Goal: Task Accomplishment & Management: Use online tool/utility

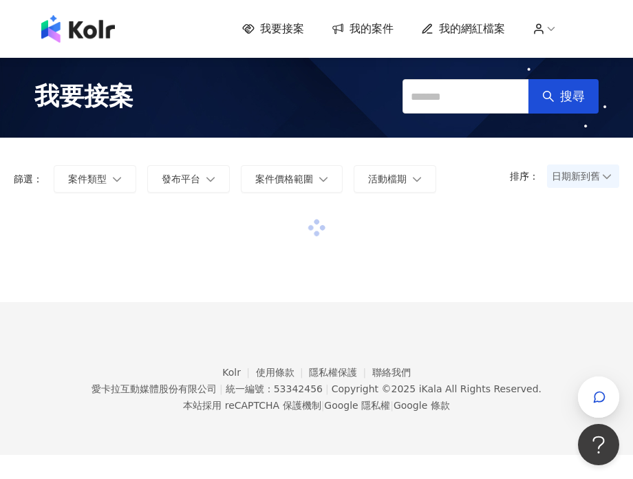
click at [360, 25] on span "我的案件" at bounding box center [371, 28] width 44 height 15
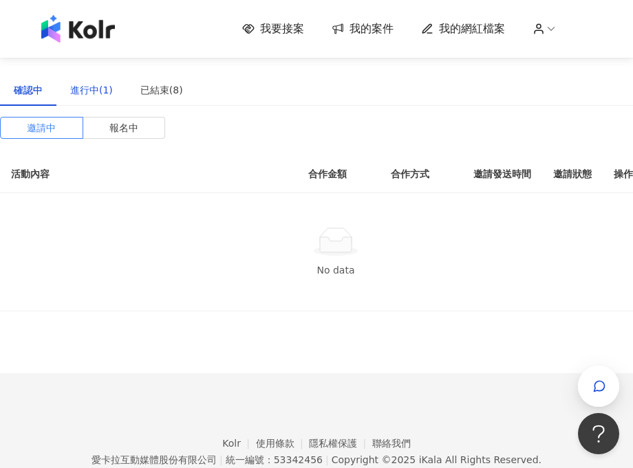
click at [103, 84] on div "進行中(1)" at bounding box center [91, 90] width 43 height 15
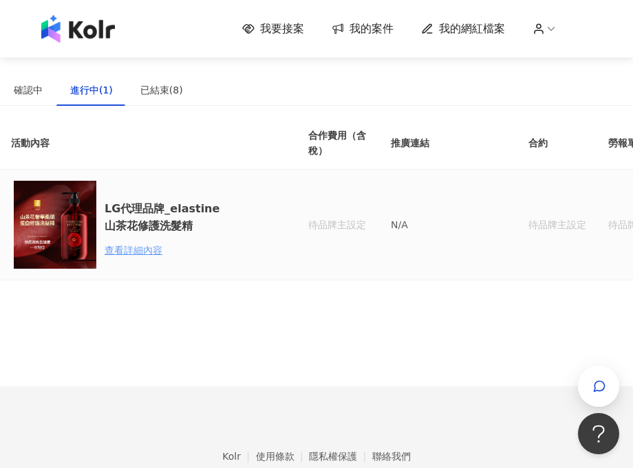
click at [127, 248] on div "查看詳細內容" at bounding box center [165, 250] width 120 height 15
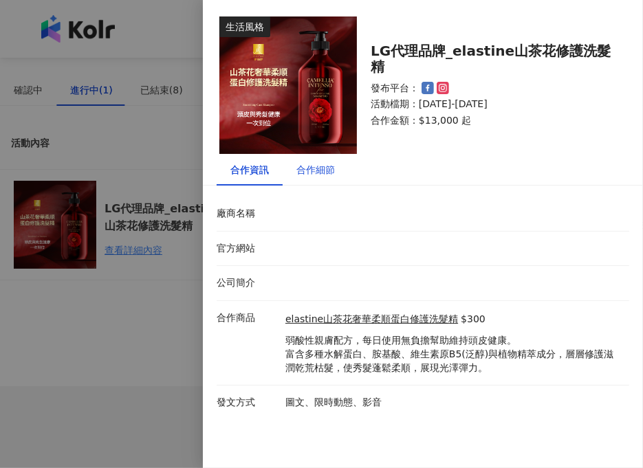
click at [305, 162] on div "合作細節" at bounding box center [315, 169] width 39 height 15
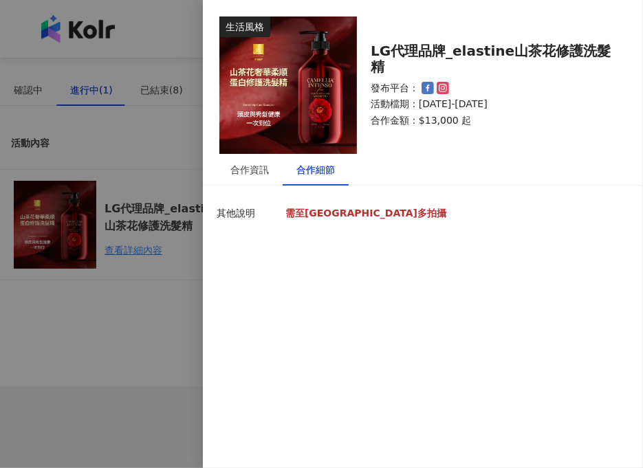
click at [297, 215] on strong "需至好市多拍攝" at bounding box center [365, 213] width 161 height 11
click at [257, 172] on div "合作資訊" at bounding box center [249, 169] width 39 height 15
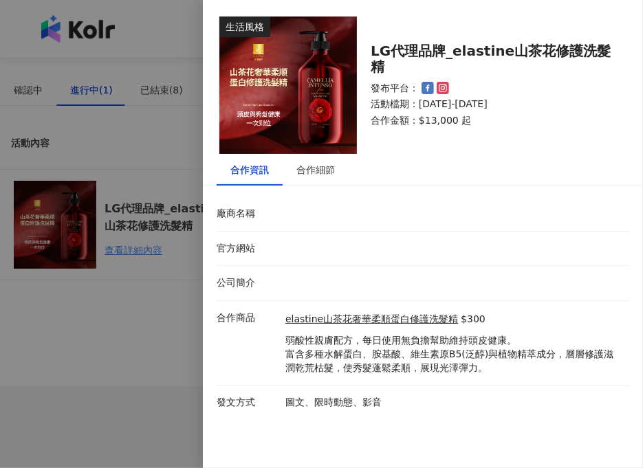
click at [198, 313] on div at bounding box center [321, 234] width 643 height 468
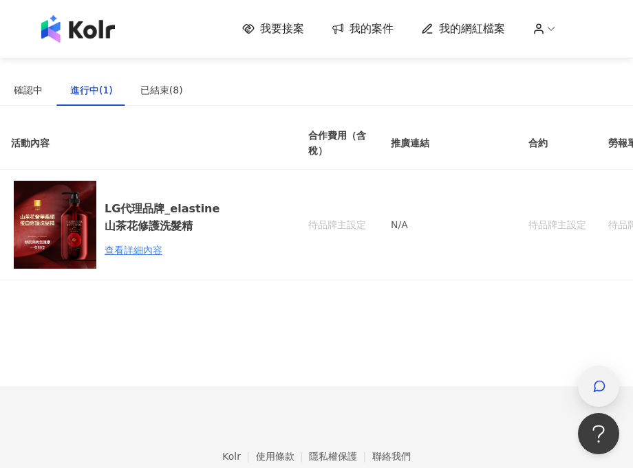
click at [595, 394] on span "button" at bounding box center [599, 386] width 14 height 17
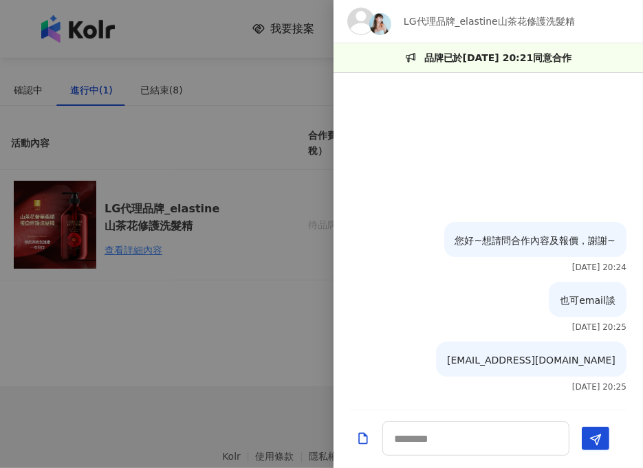
click at [249, 333] on div at bounding box center [321, 234] width 643 height 468
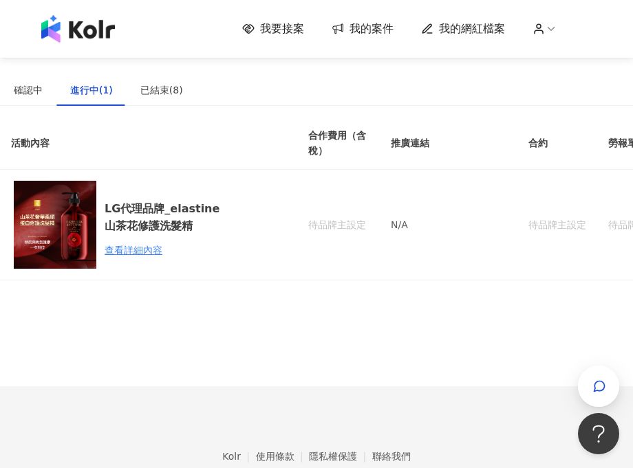
click at [272, 27] on span "我要接案" at bounding box center [282, 28] width 44 height 15
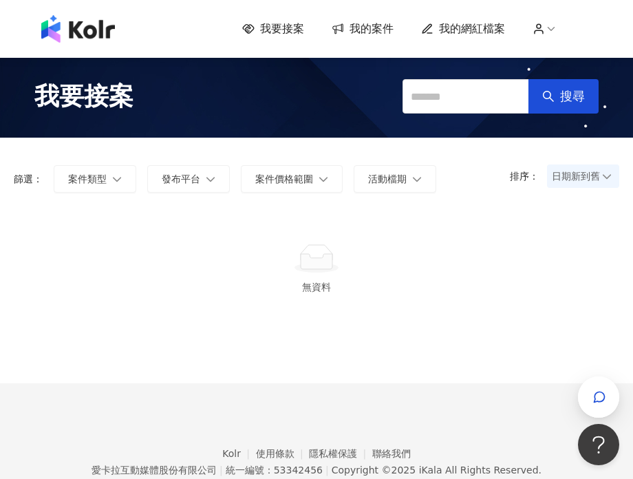
click at [339, 255] on div at bounding box center [316, 258] width 572 height 31
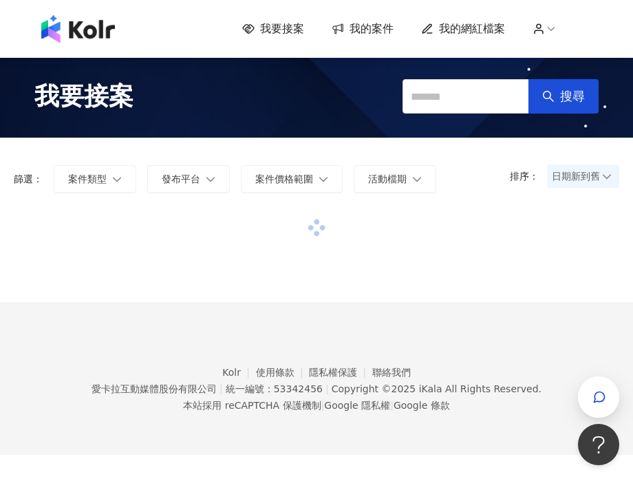
click at [567, 184] on span "日期新到舊" at bounding box center [582, 176] width 63 height 21
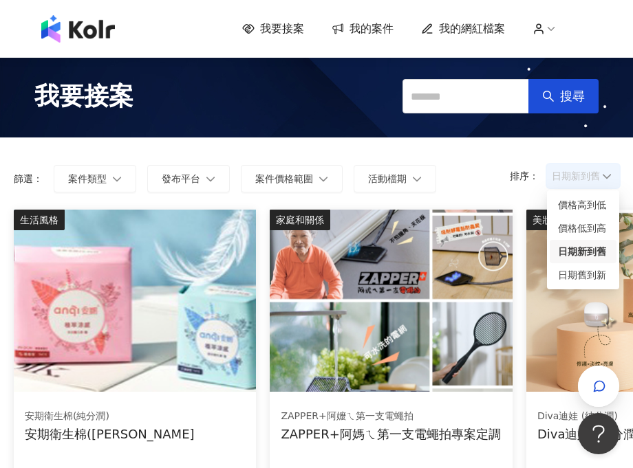
click at [577, 255] on div "日期新到舊" at bounding box center [583, 251] width 50 height 15
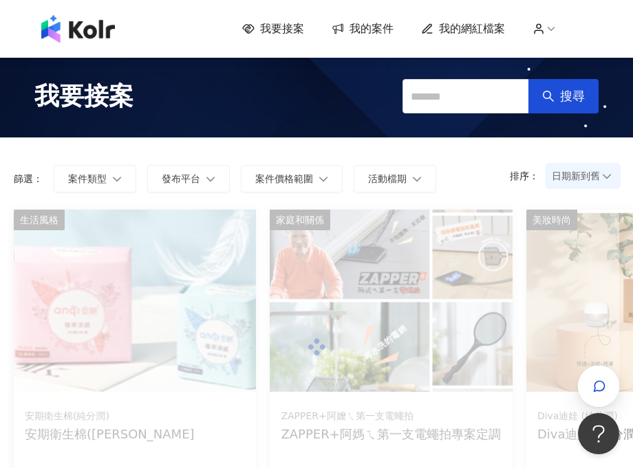
click at [599, 181] on span "日期新到舊" at bounding box center [582, 176] width 63 height 21
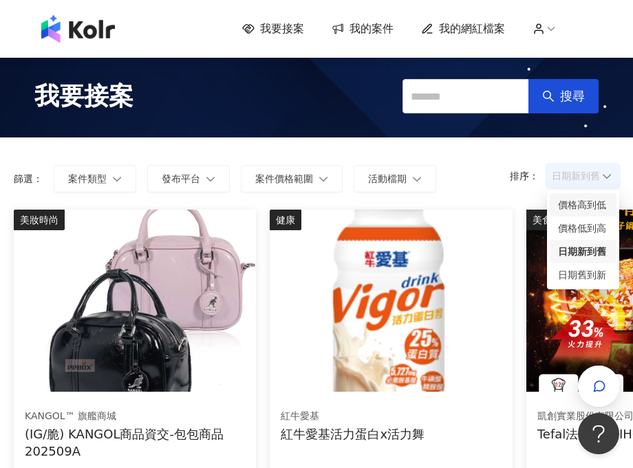
click at [592, 202] on div "價格高到低" at bounding box center [583, 204] width 50 height 15
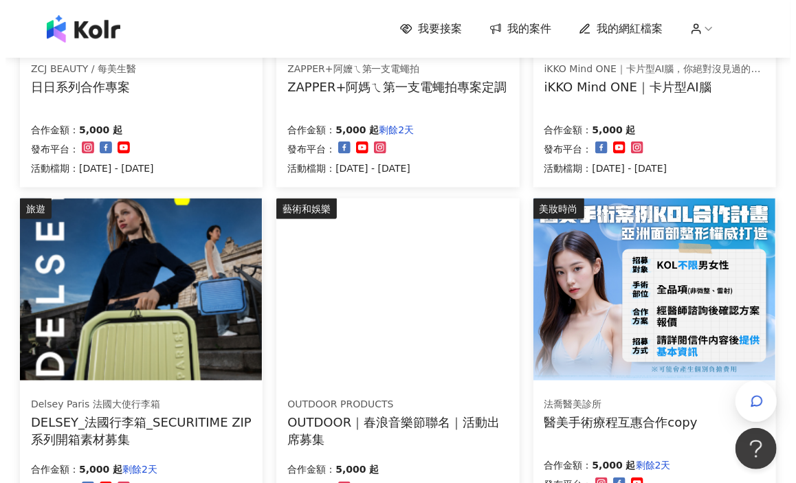
scroll to position [756, 0]
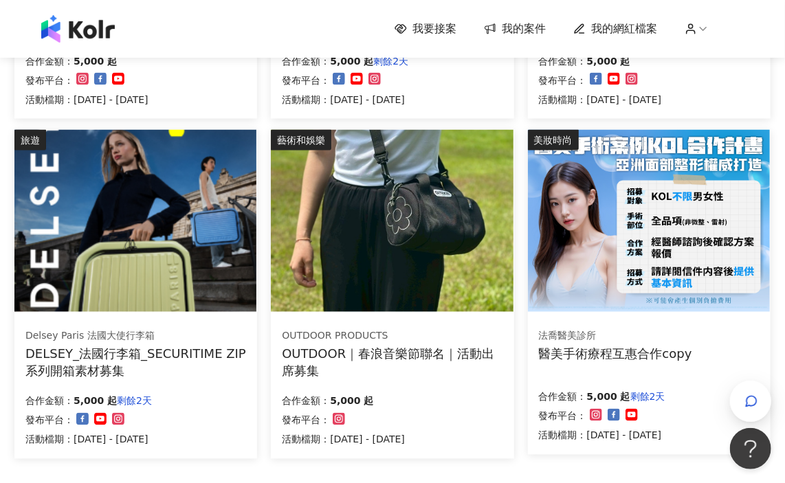
click at [354, 296] on img at bounding box center [392, 221] width 242 height 182
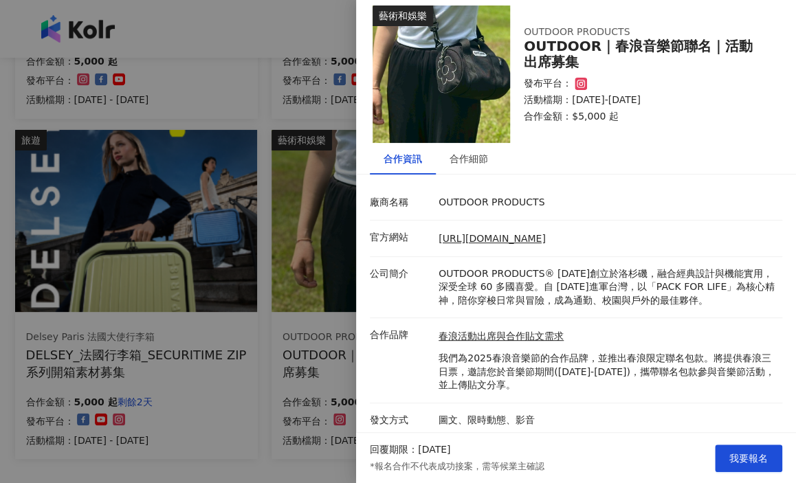
scroll to position [14, 0]
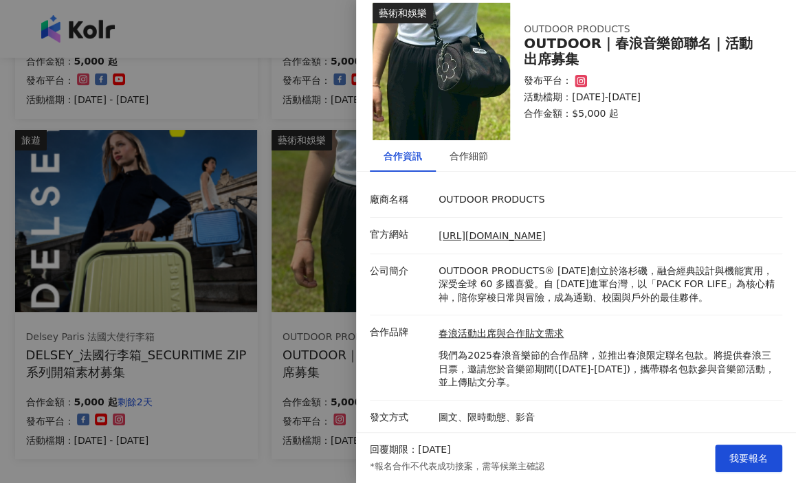
click at [287, 360] on div at bounding box center [398, 241] width 796 height 483
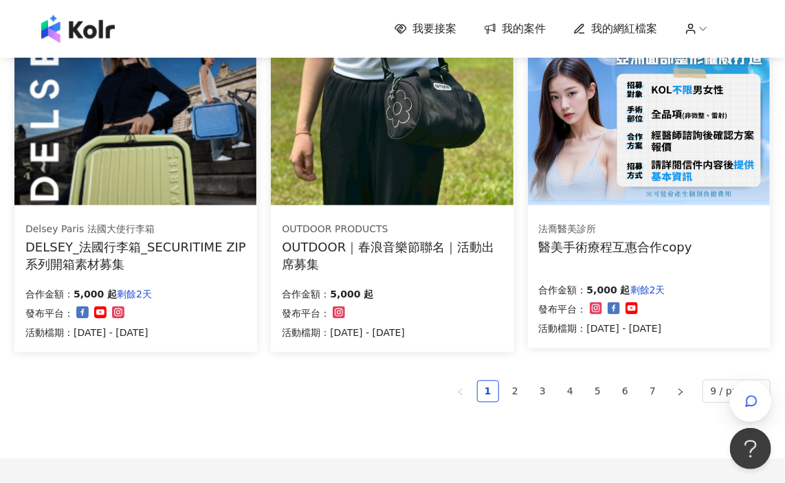
scroll to position [894, 0]
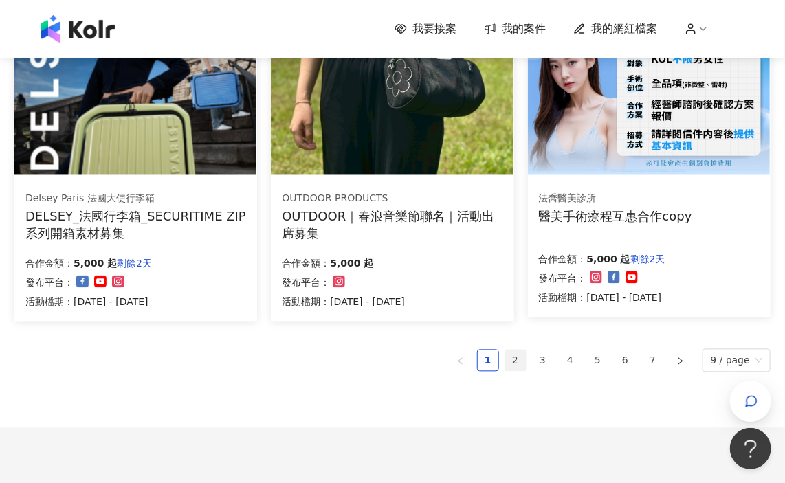
click at [525, 364] on link "2" at bounding box center [515, 361] width 21 height 21
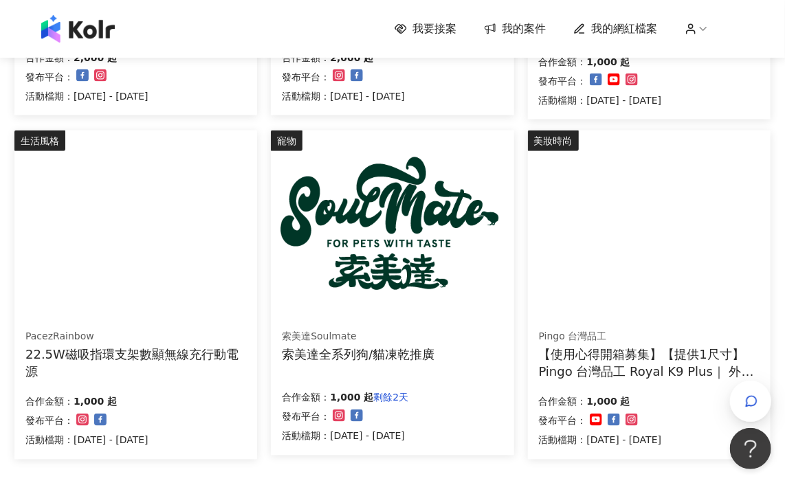
scroll to position [966, 0]
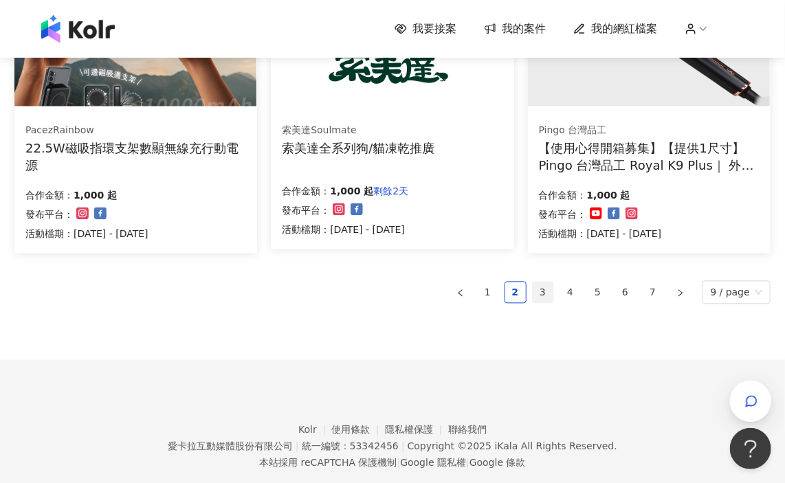
click at [545, 286] on link "3" at bounding box center [543, 293] width 21 height 21
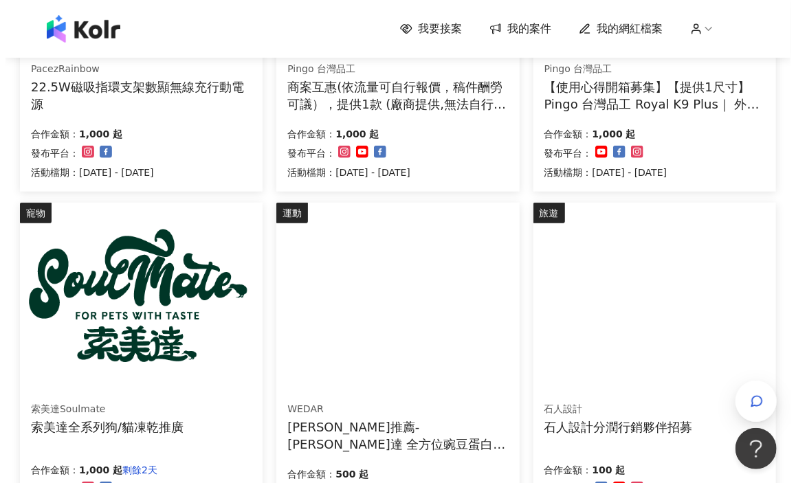
scroll to position [416, 0]
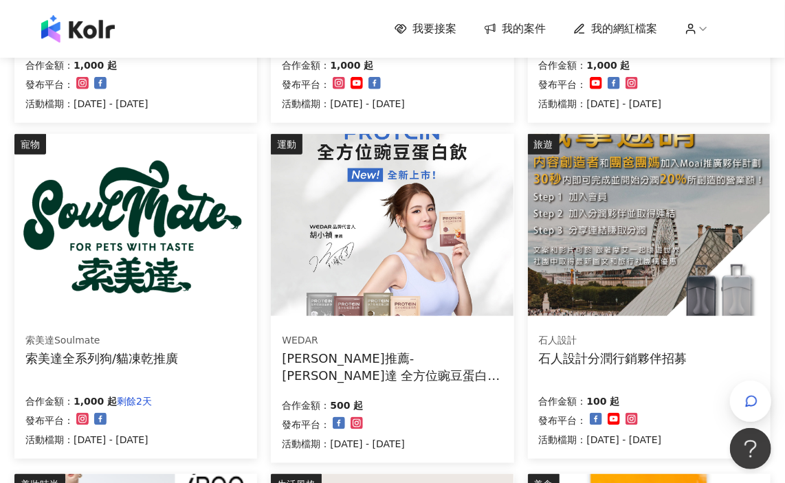
click at [449, 308] on img at bounding box center [392, 225] width 242 height 182
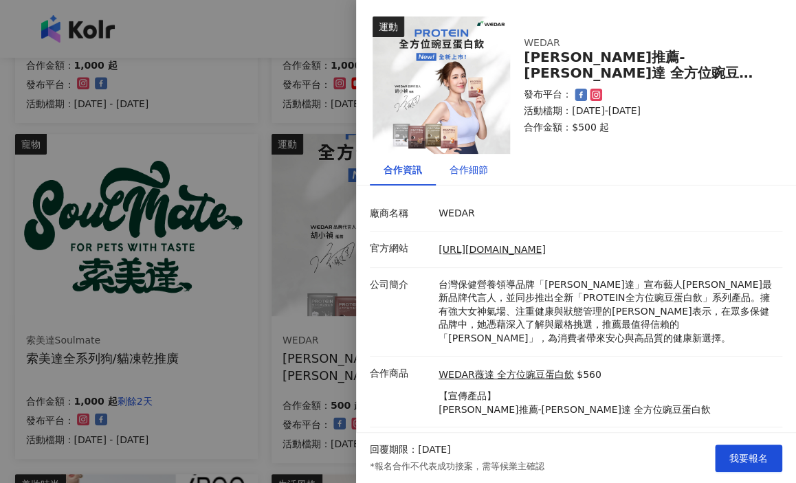
click at [485, 176] on div "合作細節" at bounding box center [469, 169] width 39 height 15
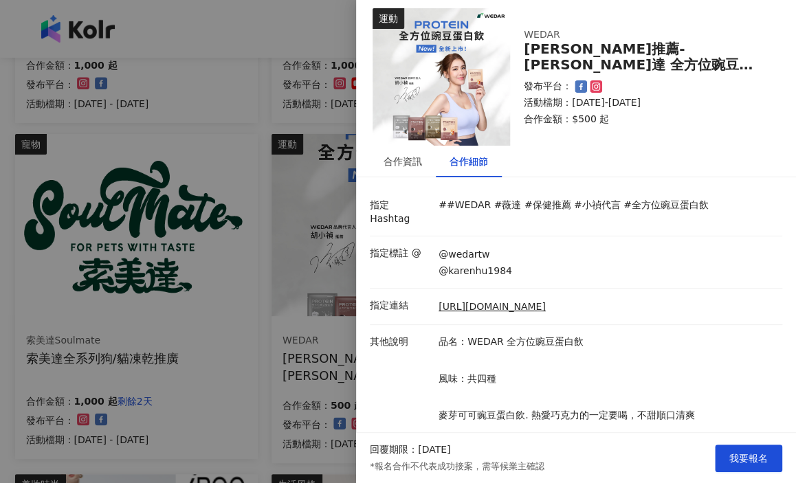
scroll to position [0, 0]
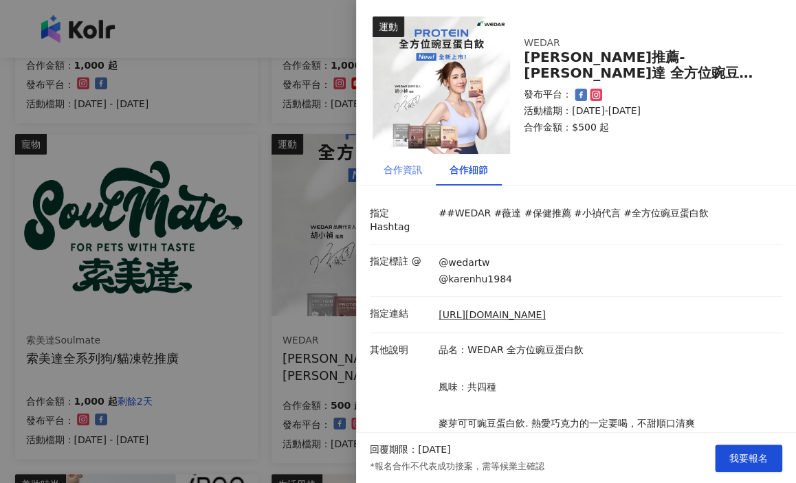
click at [404, 177] on div "合作資訊" at bounding box center [403, 170] width 66 height 32
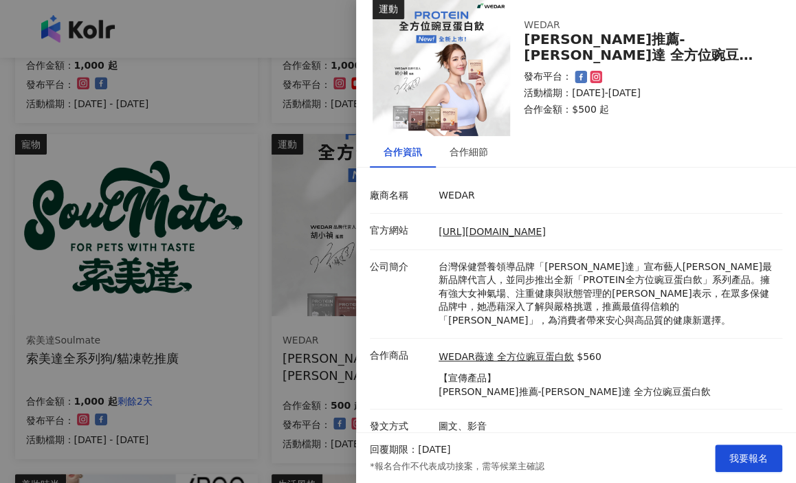
scroll to position [28, 0]
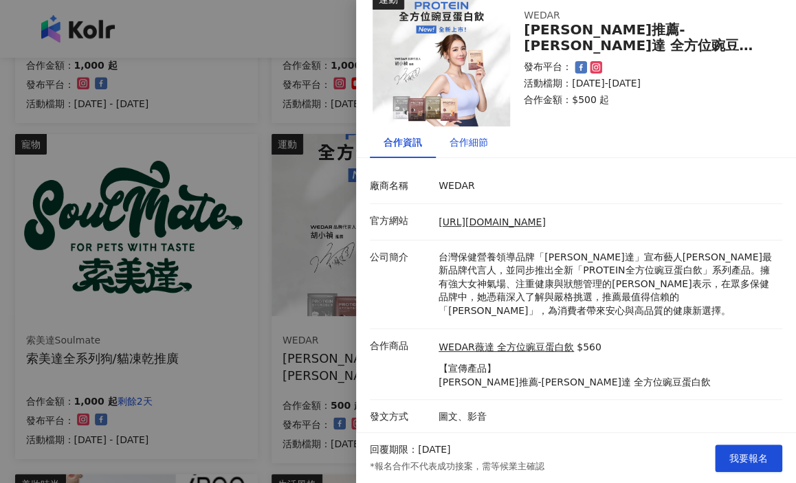
click at [463, 135] on div "合作細節" at bounding box center [469, 142] width 39 height 15
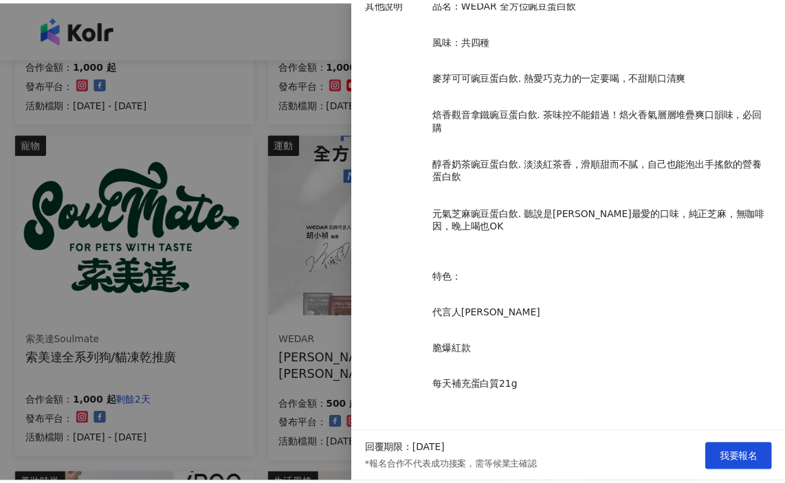
scroll to position [371, 0]
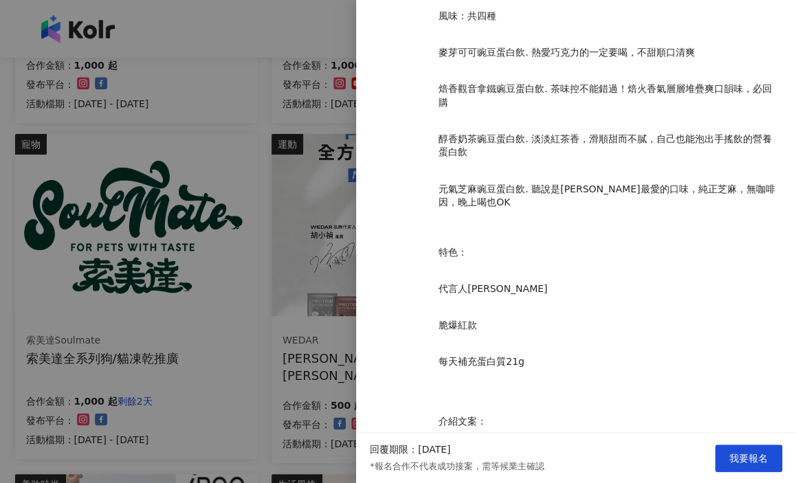
click at [148, 187] on div at bounding box center [398, 241] width 796 height 483
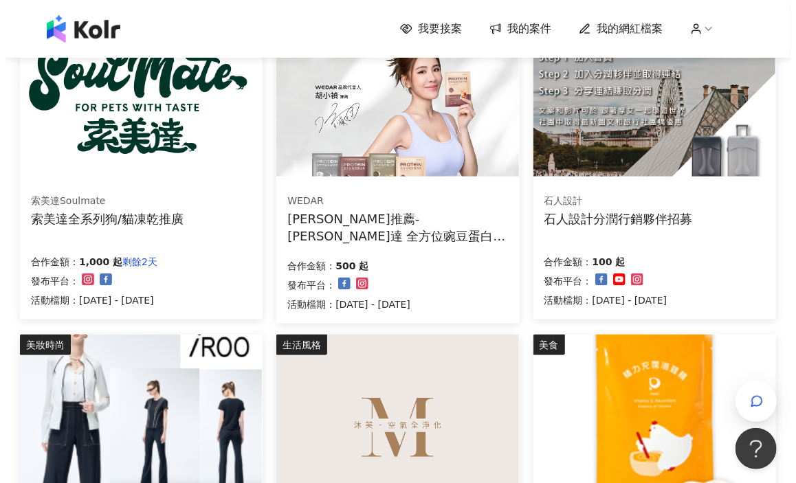
scroll to position [688, 0]
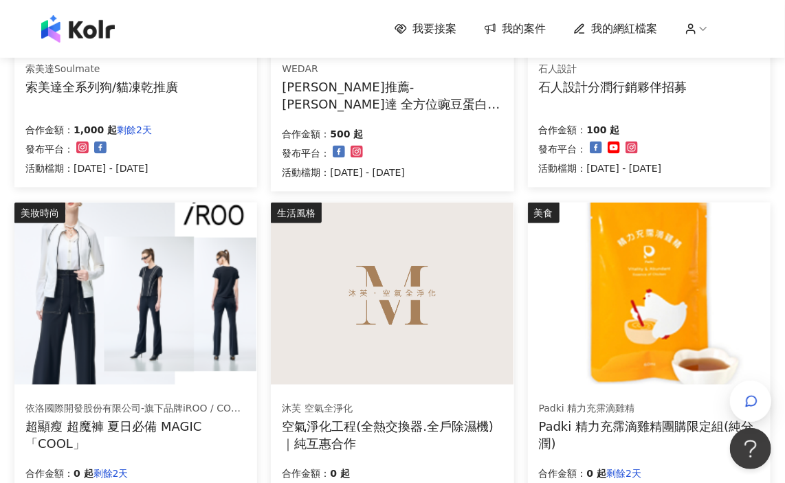
click at [597, 151] on icon at bounding box center [596, 148] width 12 height 12
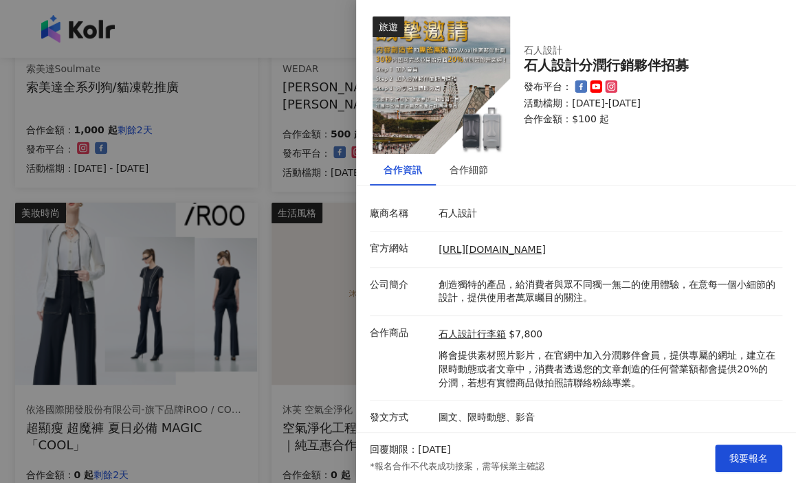
scroll to position [1, 0]
click at [466, 170] on div "合作細節" at bounding box center [469, 169] width 39 height 15
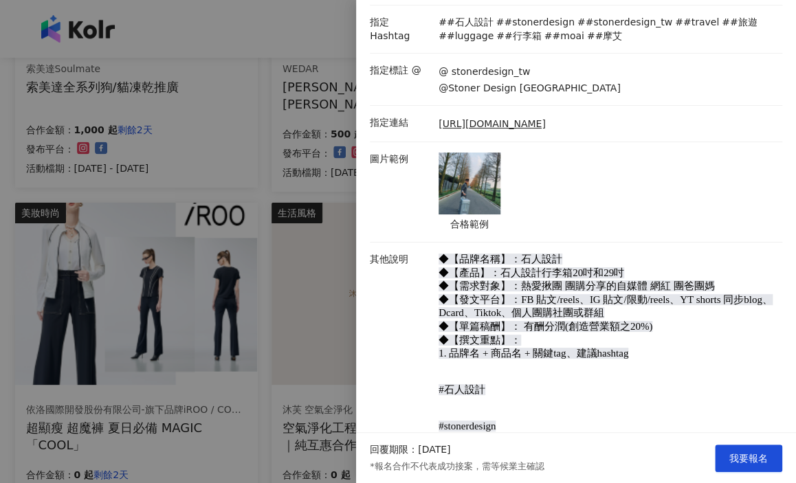
scroll to position [344, 0]
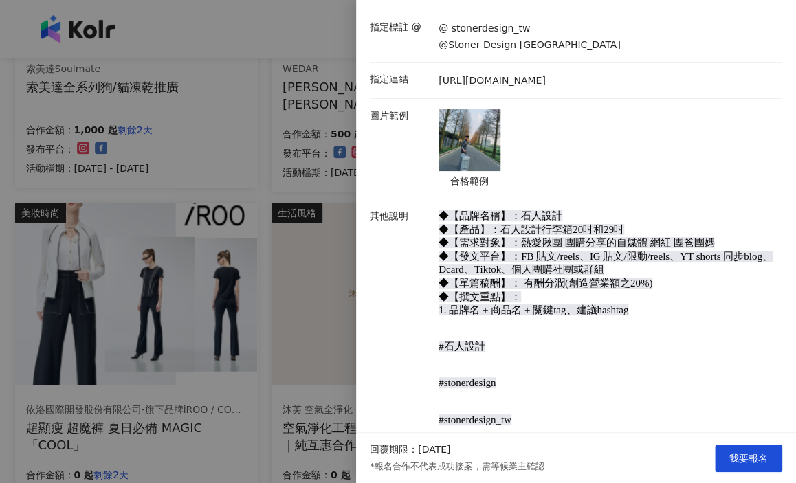
click at [463, 275] on span "◆【品牌名稱】：石人設計 ◆【產品】：石人設計行李箱20吋和29吋 ◆【需求對象】：熱愛揪團 團購分享的自媒體 網紅 團爸團媽 ◆【發文平台】：FB 貼文/r…" at bounding box center [606, 262] width 334 height 105
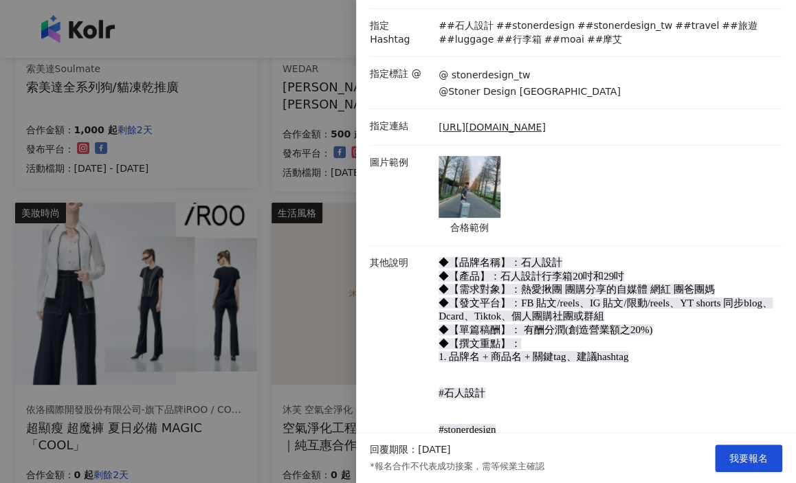
scroll to position [295, 0]
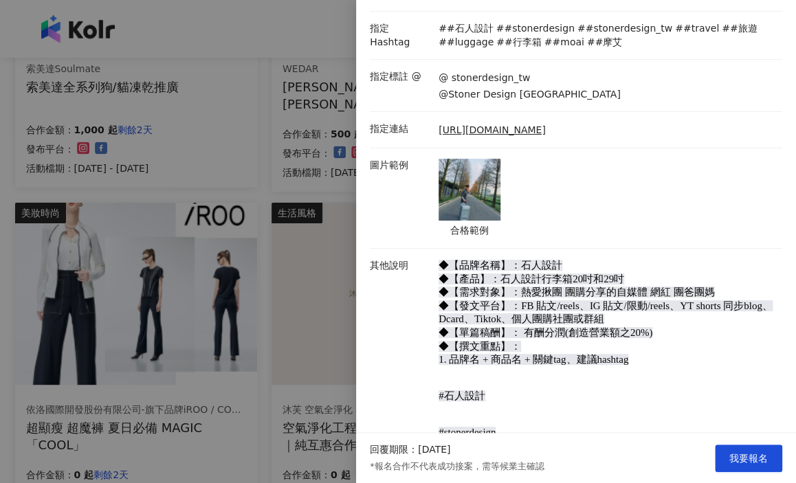
click at [308, 323] on div at bounding box center [398, 241] width 796 height 483
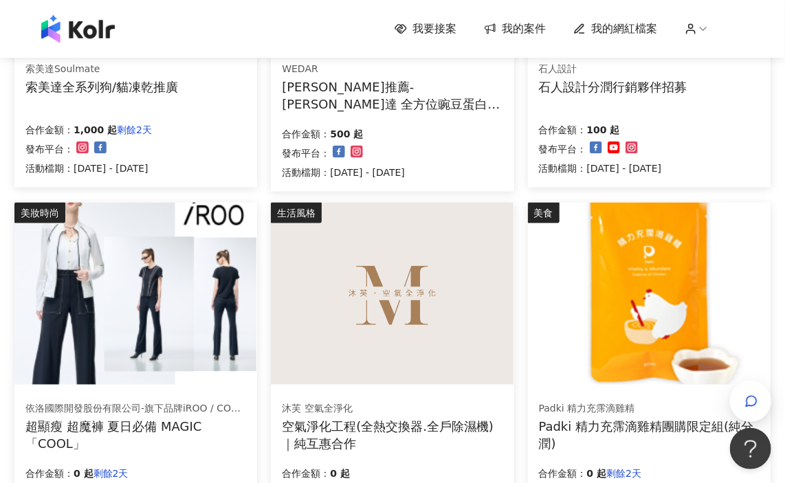
scroll to position [994, 0]
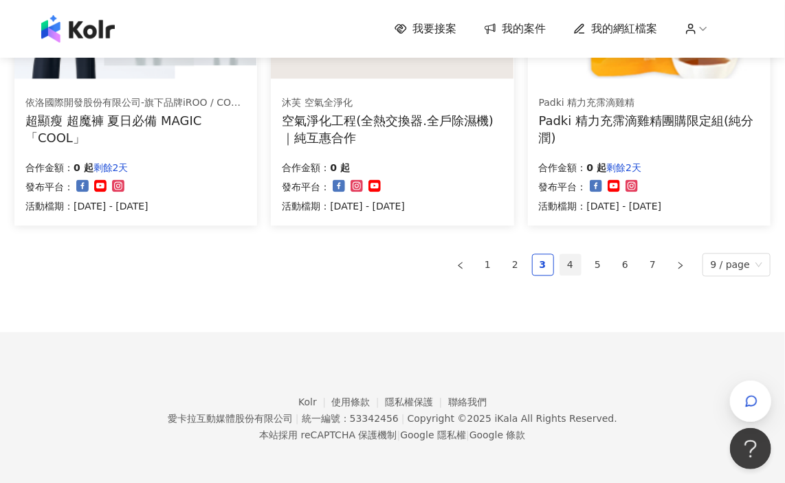
click at [573, 270] on link "4" at bounding box center [570, 264] width 21 height 21
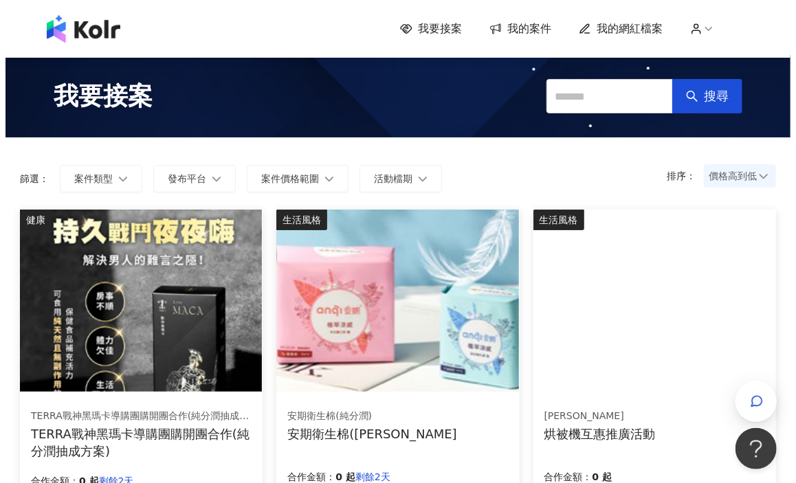
scroll to position [69, 0]
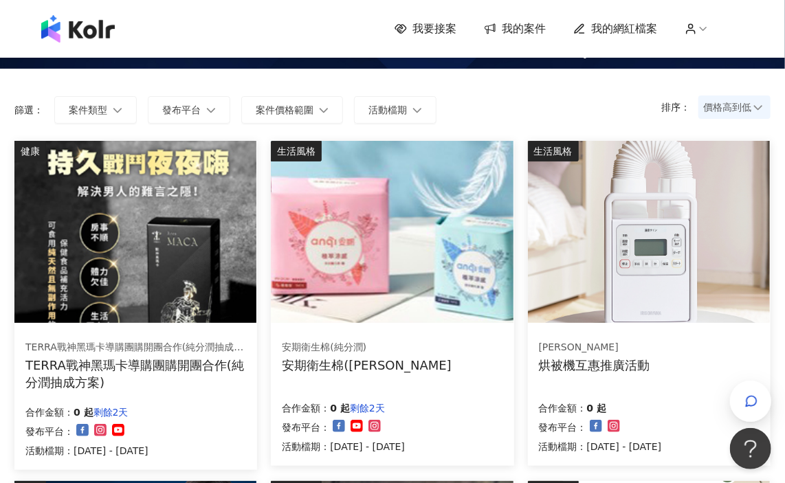
click at [369, 294] on img at bounding box center [392, 232] width 242 height 182
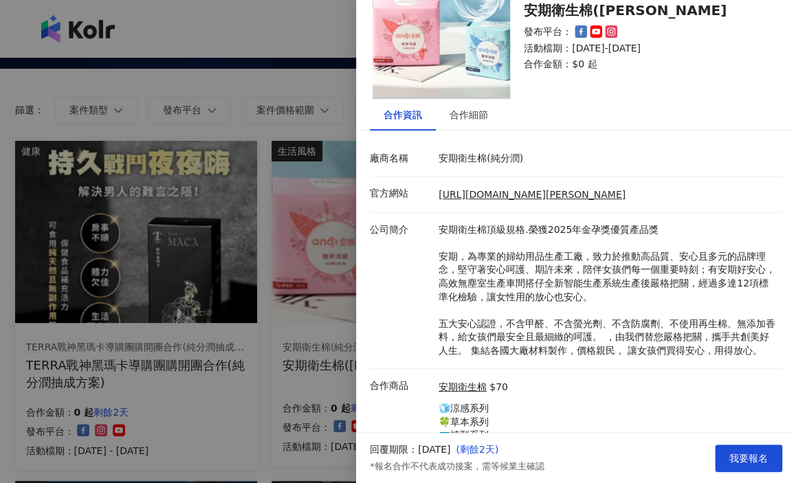
scroll to position [122, 0]
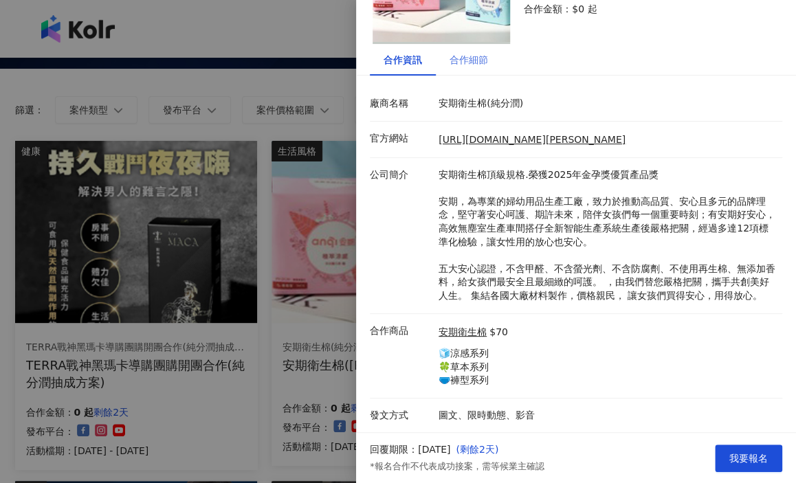
click at [487, 56] on div "合作細節" at bounding box center [469, 60] width 66 height 32
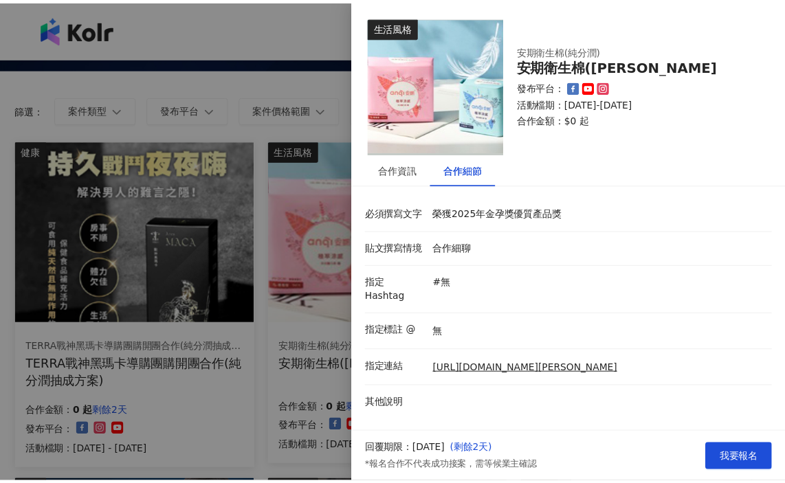
scroll to position [0, 0]
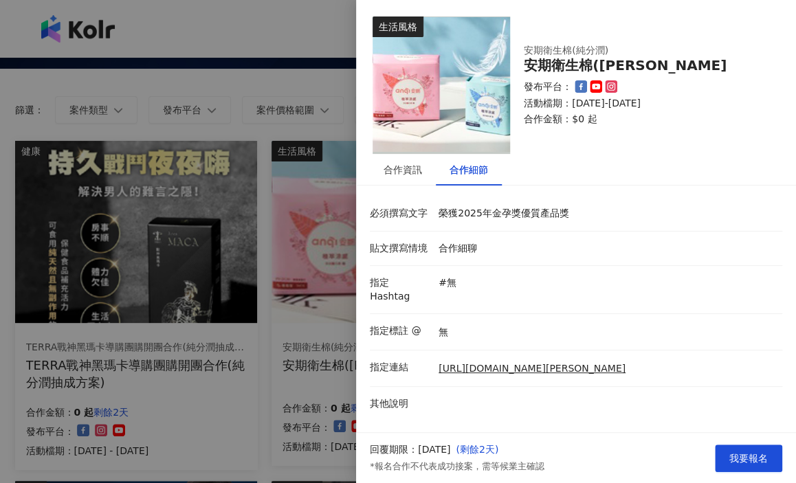
click at [314, 369] on div at bounding box center [398, 241] width 796 height 483
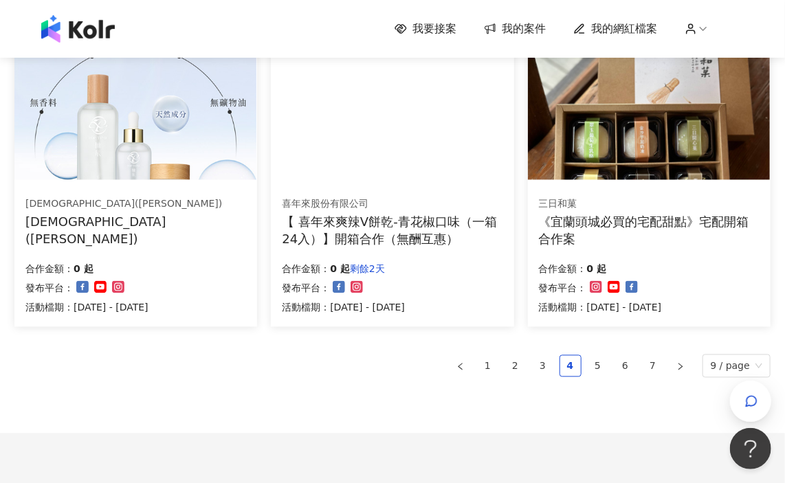
scroll to position [894, 0]
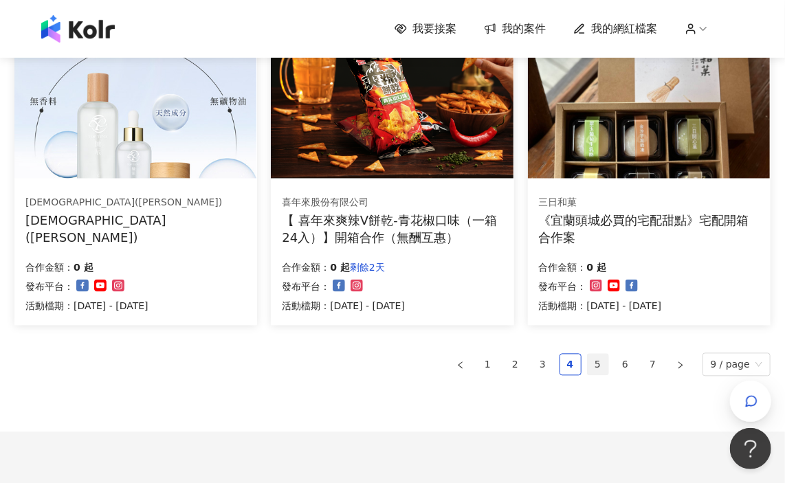
click at [600, 358] on link "5" at bounding box center [598, 365] width 21 height 21
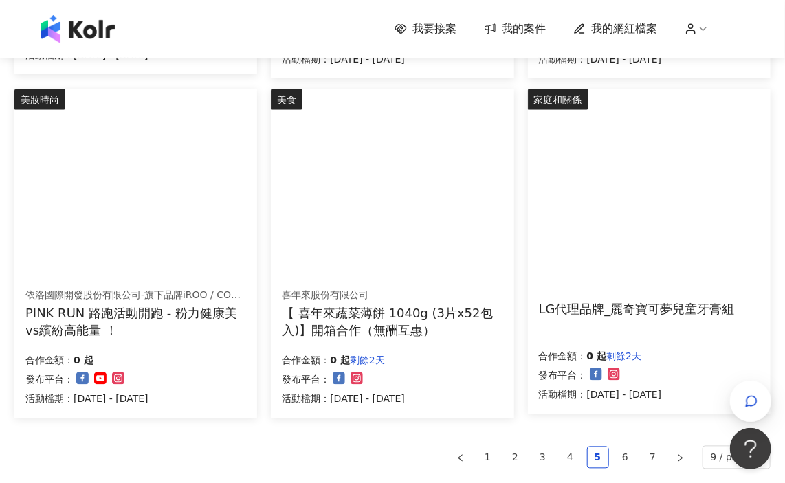
scroll to position [825, 0]
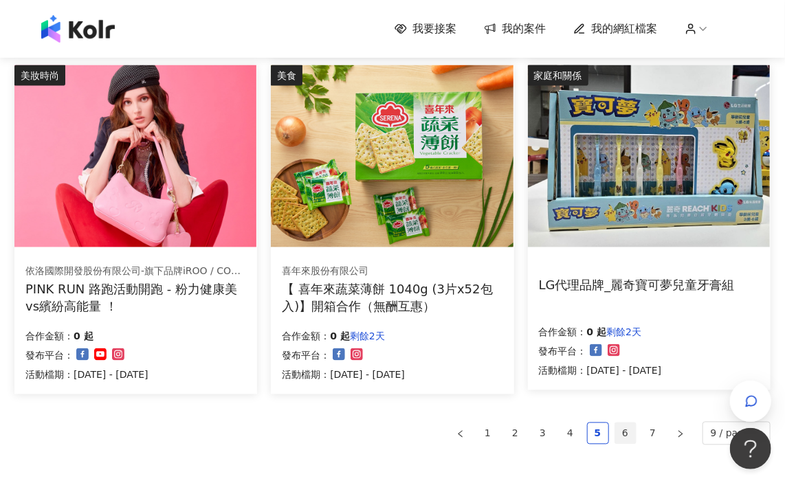
click at [623, 437] on link "6" at bounding box center [625, 434] width 21 height 21
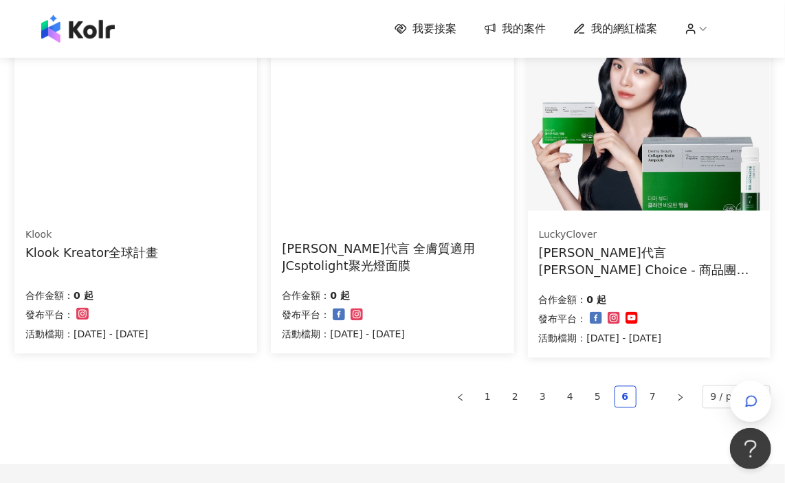
scroll to position [894, 0]
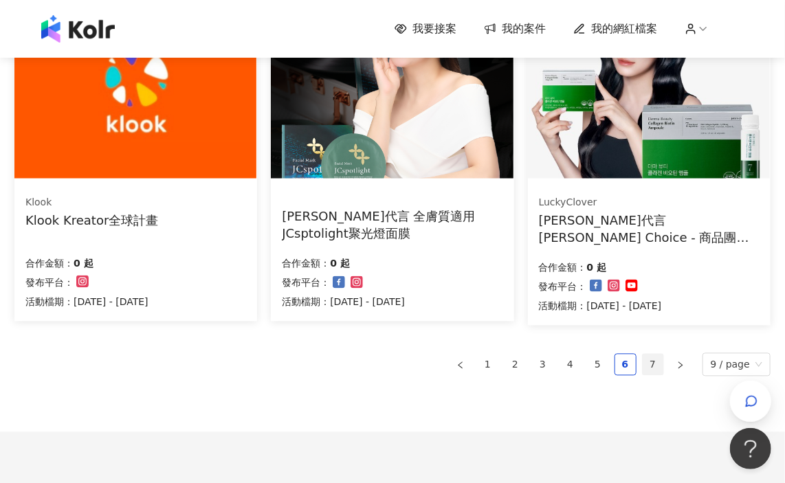
click at [632, 362] on link "7" at bounding box center [653, 365] width 21 height 21
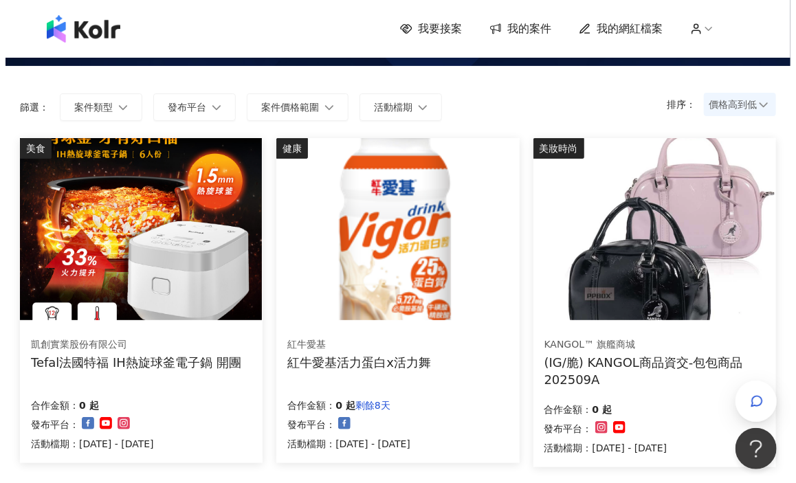
scroll to position [69, 0]
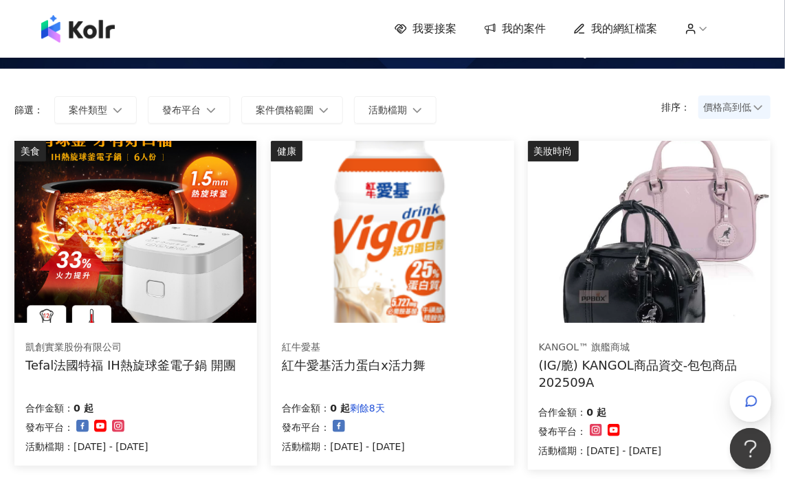
click at [632, 241] on img at bounding box center [649, 232] width 242 height 182
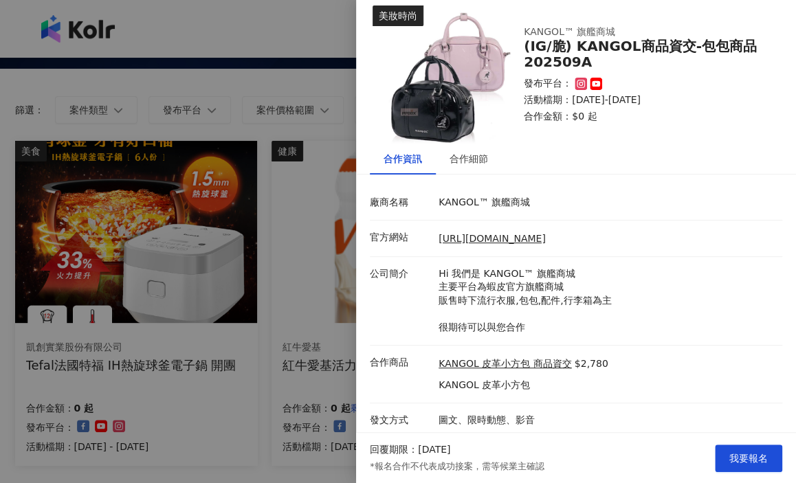
scroll to position [14, 0]
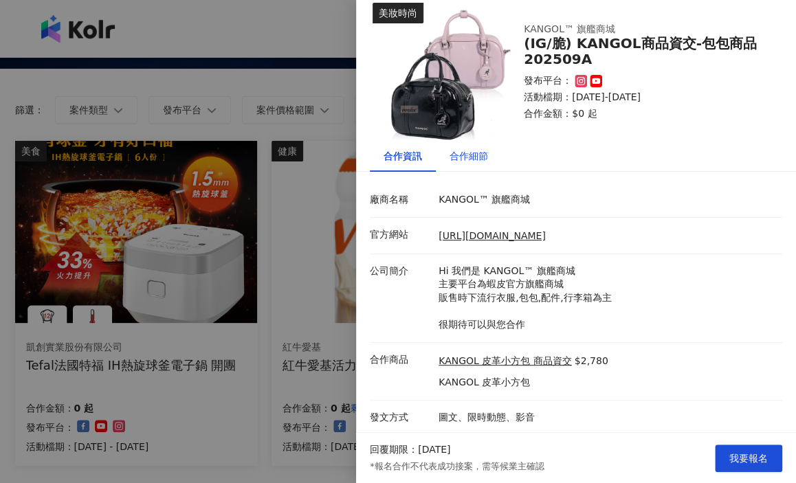
click at [480, 162] on div "合作細節" at bounding box center [469, 156] width 39 height 15
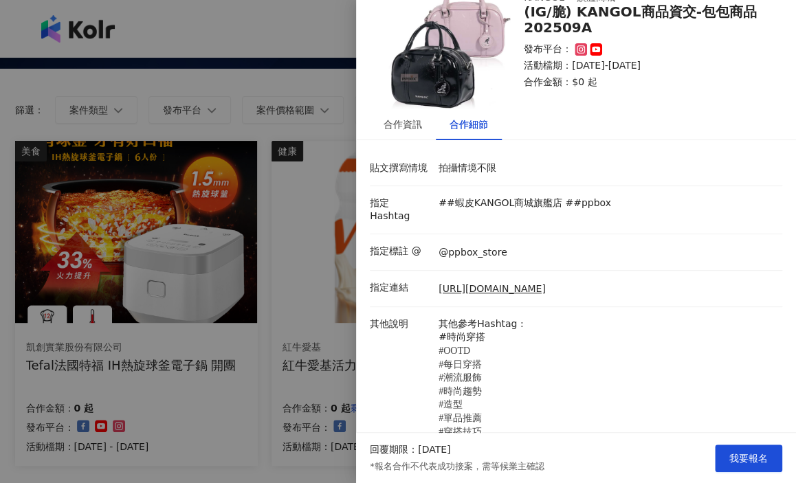
scroll to position [70, 0]
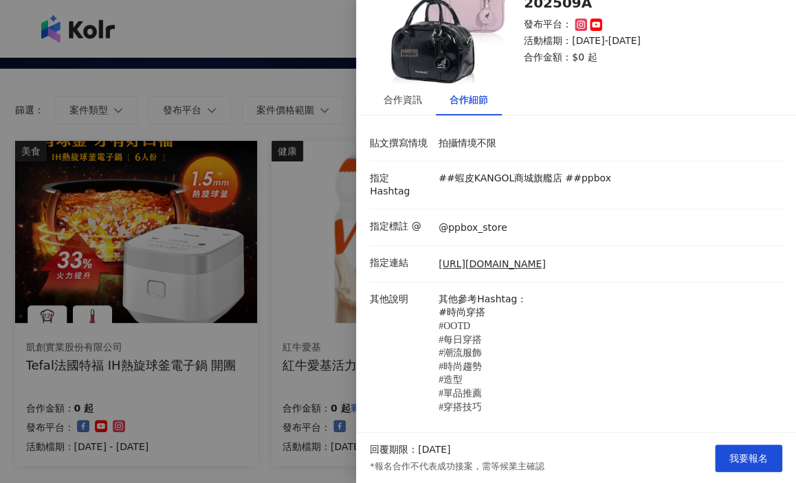
click at [286, 211] on div at bounding box center [398, 241] width 796 height 483
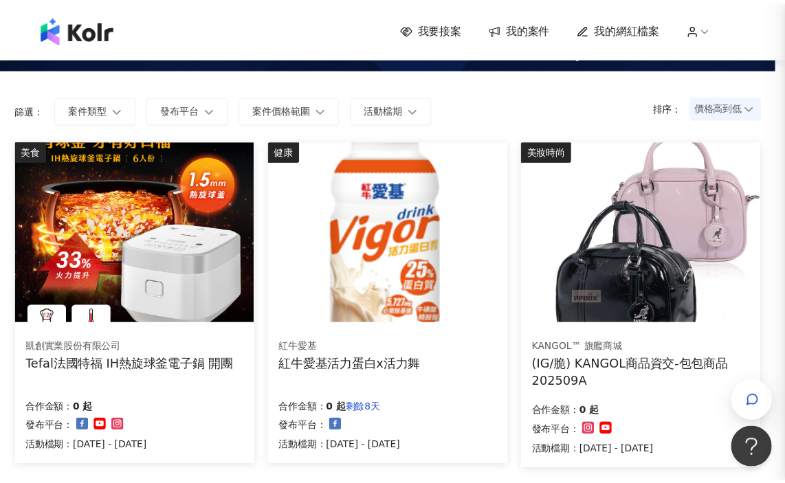
scroll to position [0, 0]
